Goal: Information Seeking & Learning: Find specific fact

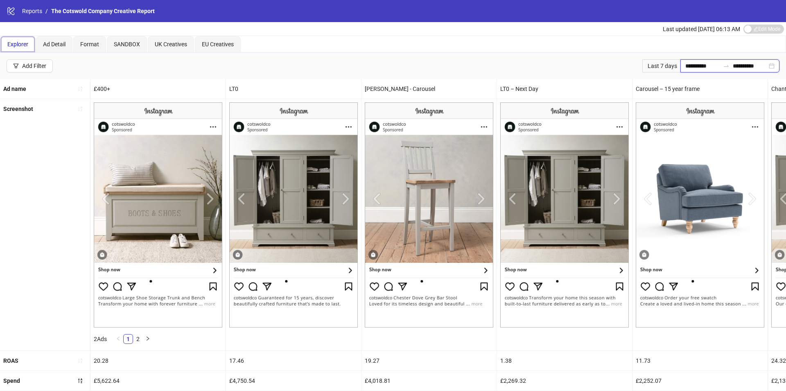
click at [700, 63] on input "**********" at bounding box center [703, 65] width 34 height 9
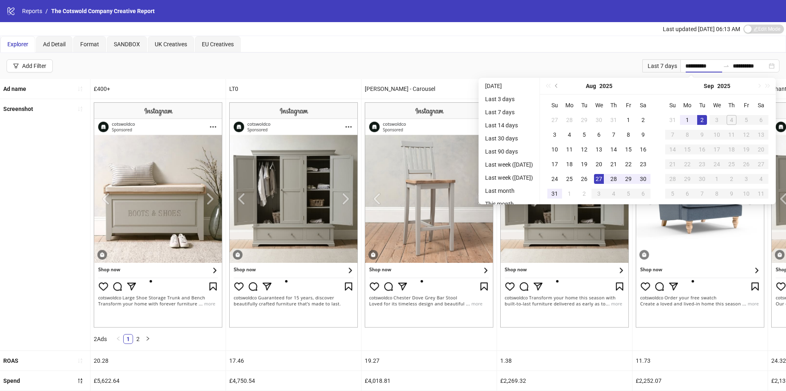
click at [656, 70] on div "Last 7 days" at bounding box center [662, 65] width 38 height 13
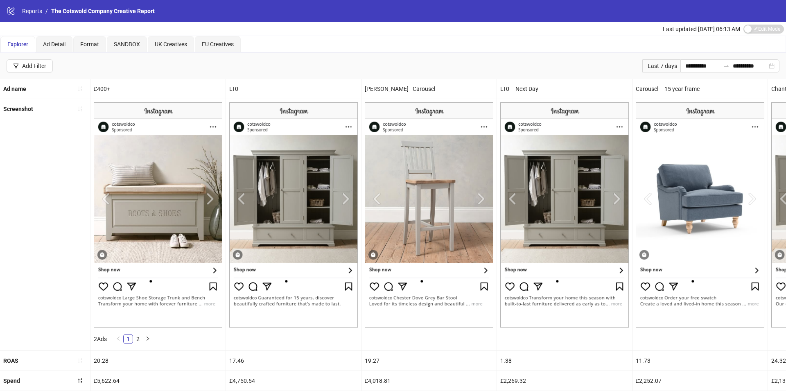
click at [656, 61] on div "Last 7 days" at bounding box center [662, 65] width 38 height 13
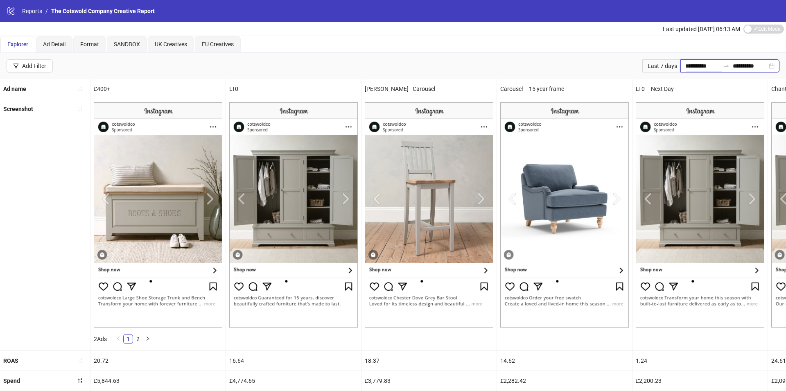
click at [699, 61] on input "**********" at bounding box center [703, 65] width 34 height 9
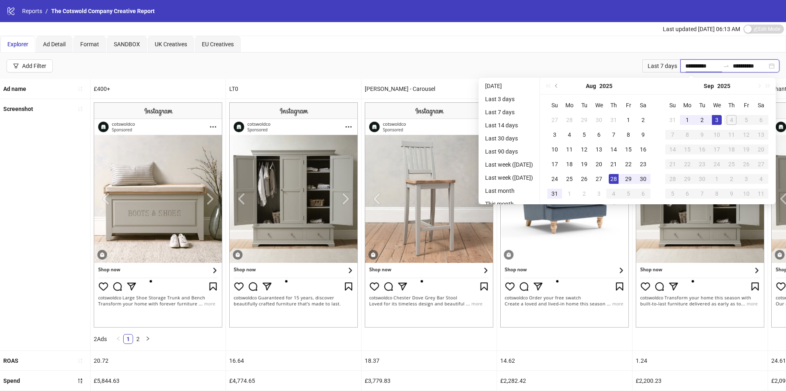
type input "**********"
click at [618, 178] on div "28" at bounding box center [614, 179] width 10 height 10
type input "**********"
click at [722, 118] on div "3" at bounding box center [717, 120] width 10 height 10
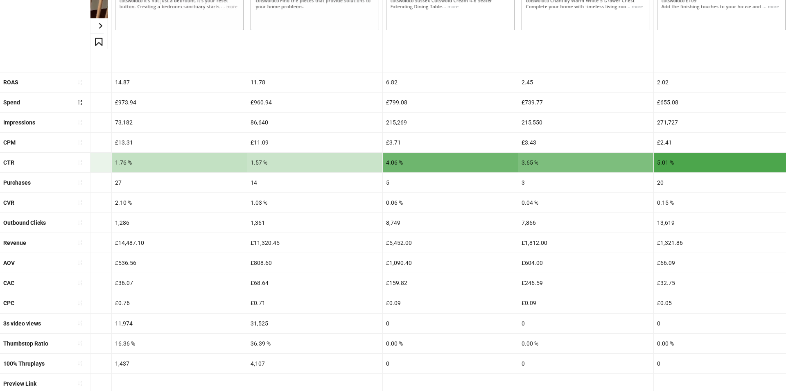
scroll to position [310, 0]
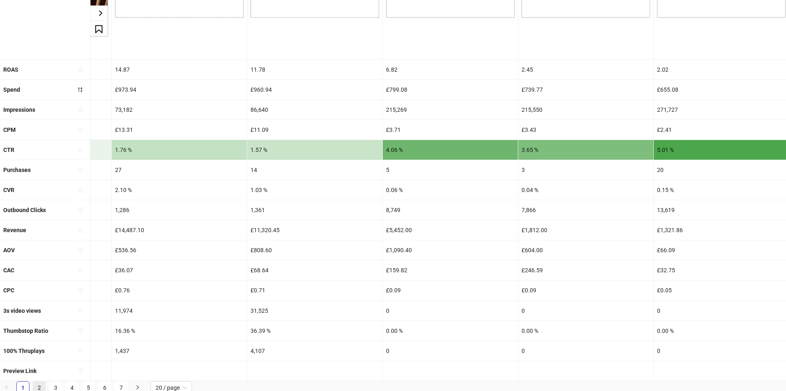
click at [36, 385] on link "2" at bounding box center [39, 388] width 12 height 12
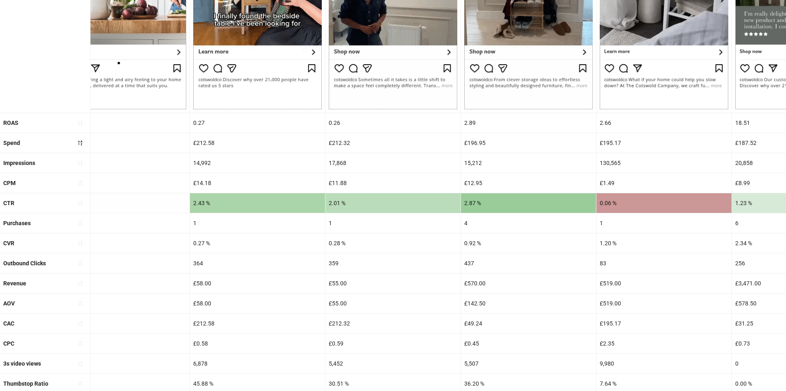
scroll to position [272, 0]
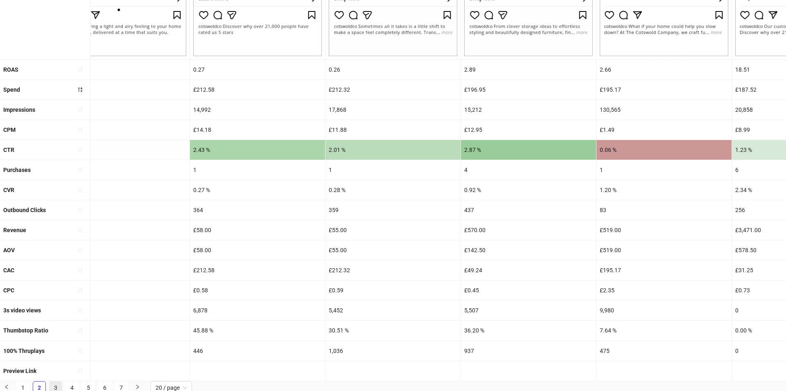
click at [54, 384] on link "3" at bounding box center [56, 388] width 12 height 12
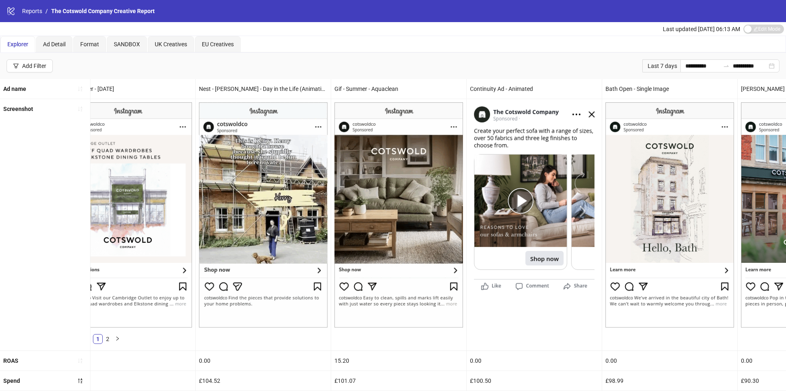
scroll to position [0, 0]
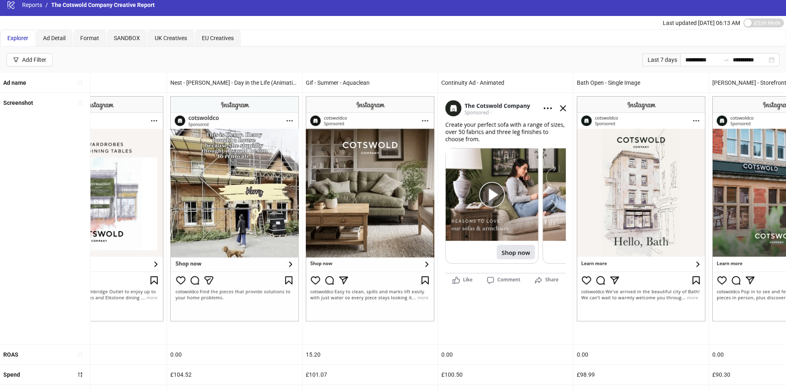
click at [272, 219] on img at bounding box center [234, 208] width 129 height 225
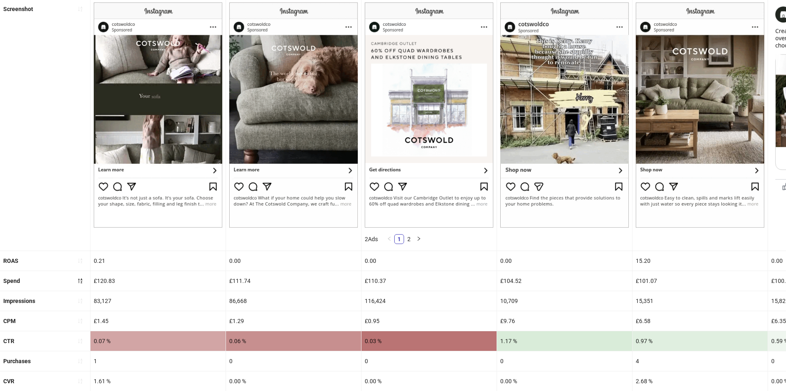
scroll to position [291, 0]
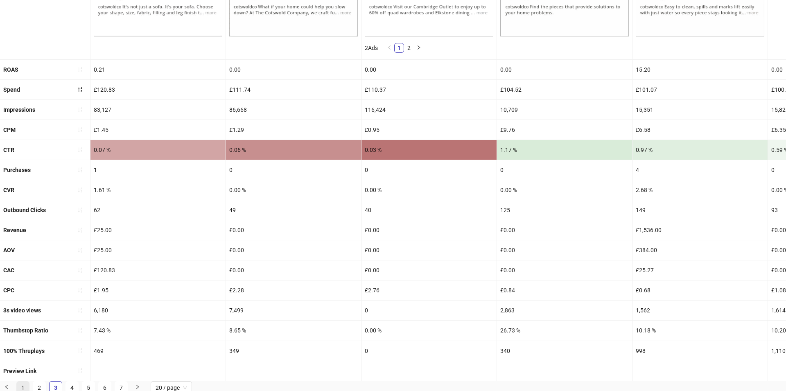
click at [25, 383] on link "1" at bounding box center [23, 388] width 12 height 12
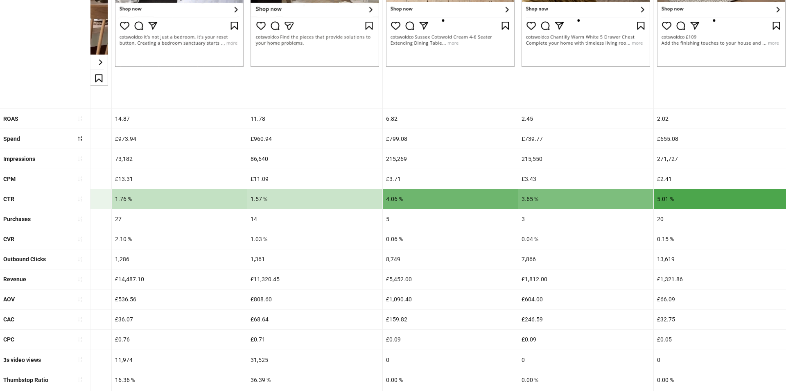
scroll to position [310, 0]
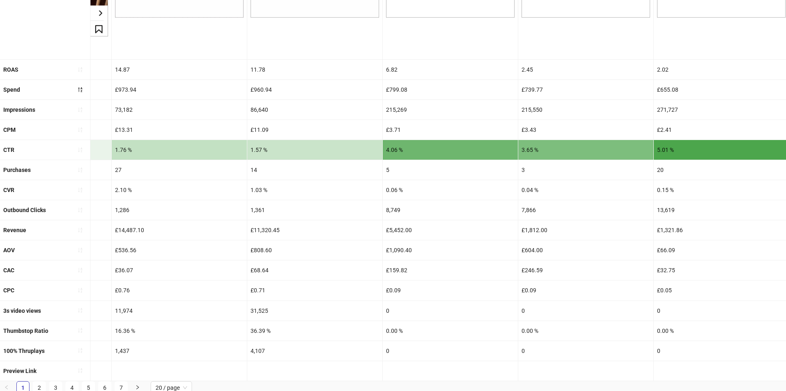
click at [257, 72] on div "11.78" at bounding box center [314, 70] width 135 height 20
copy div "11.78"
click at [254, 226] on div "£11,320.45" at bounding box center [314, 230] width 135 height 20
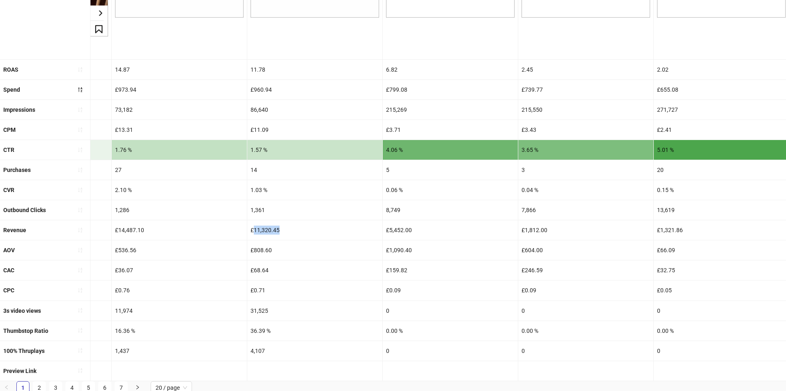
click at [254, 226] on div "£11,320.45" at bounding box center [314, 230] width 135 height 20
copy div "£11,320.45"
click at [257, 90] on div "£960.94" at bounding box center [314, 90] width 135 height 20
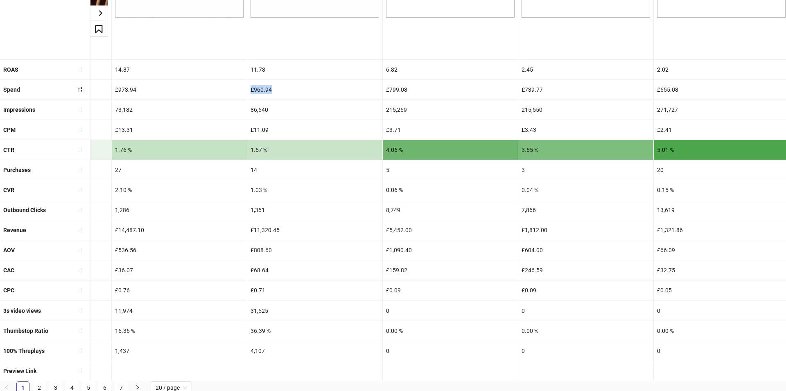
copy div "£960.94"
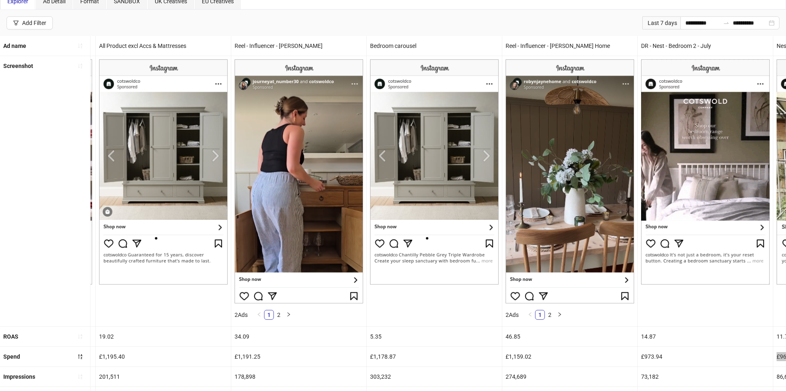
scroll to position [0, 1485]
